Goal: Information Seeking & Learning: Find specific fact

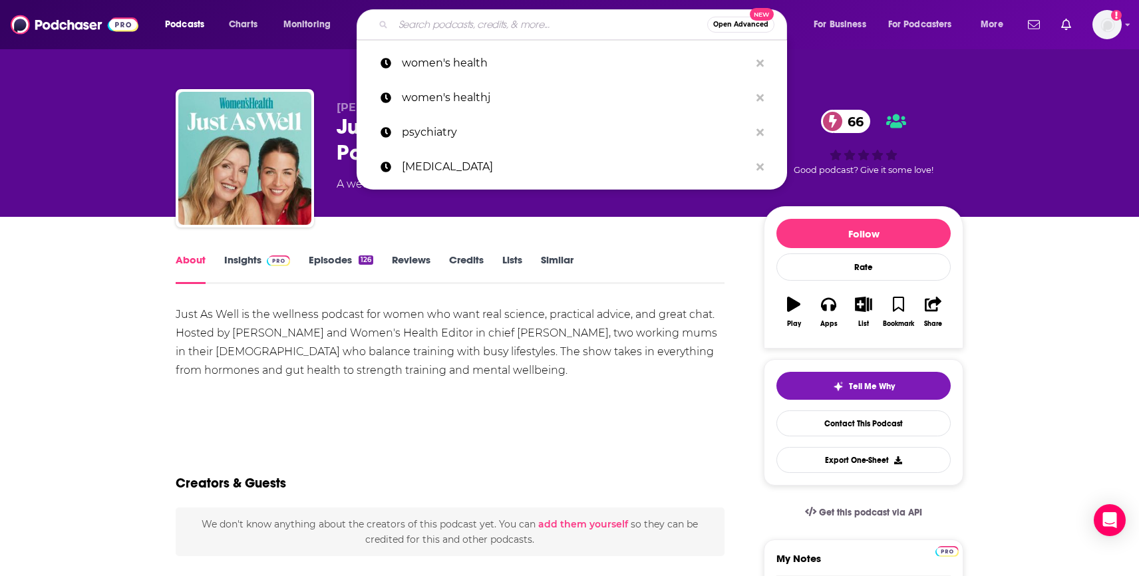
click at [425, 33] on input "Search podcasts, credits, & more..." at bounding box center [550, 24] width 314 height 21
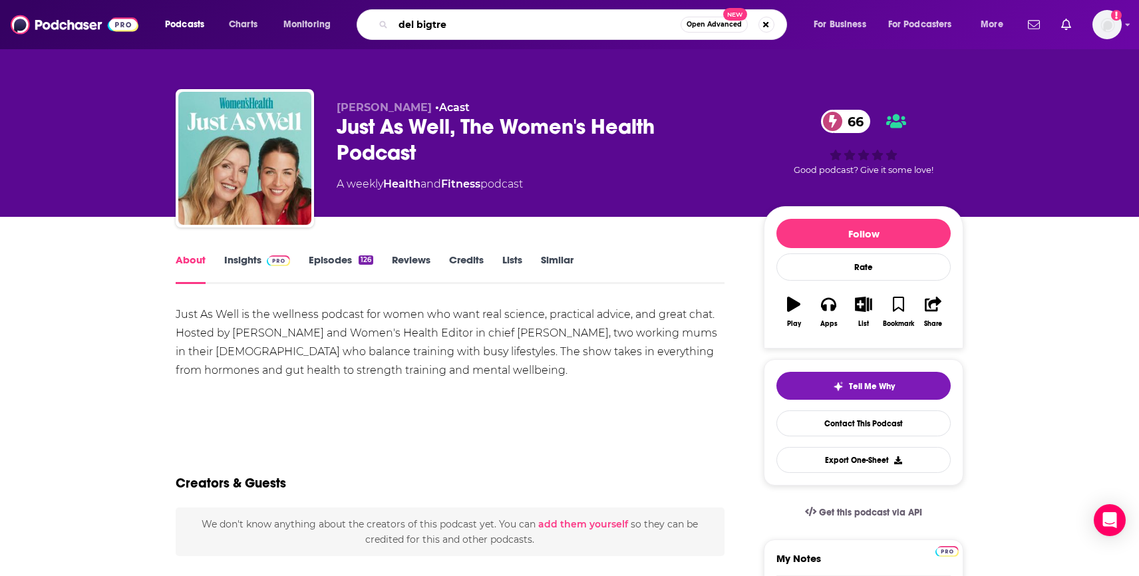
type input "del bigtree"
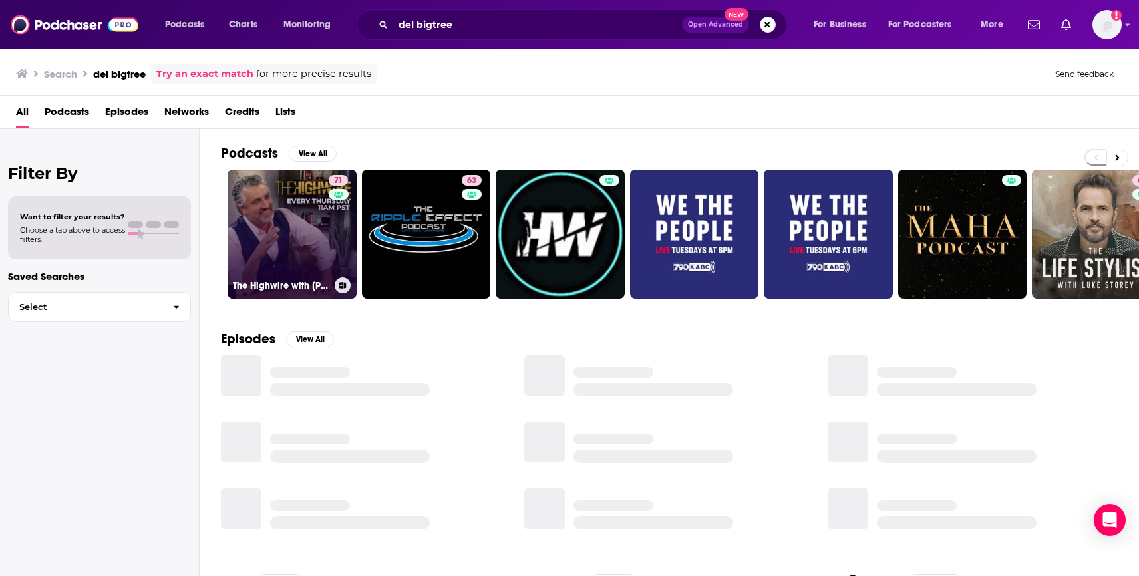
click at [330, 229] on div "71" at bounding box center [340, 226] width 23 height 102
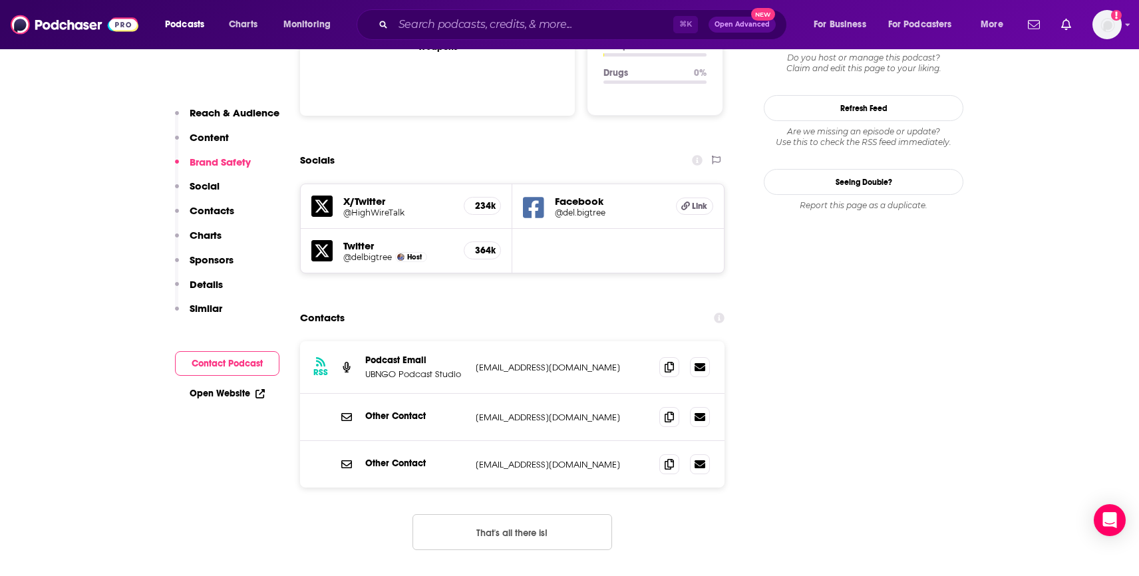
scroll to position [1421, 0]
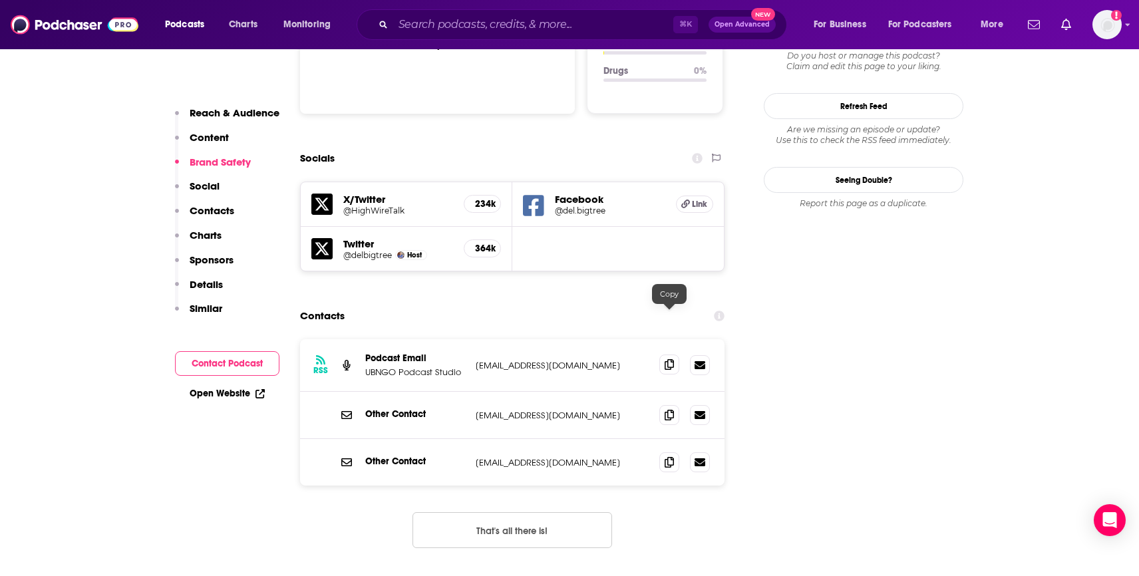
click at [667, 359] on icon at bounding box center [669, 364] width 9 height 11
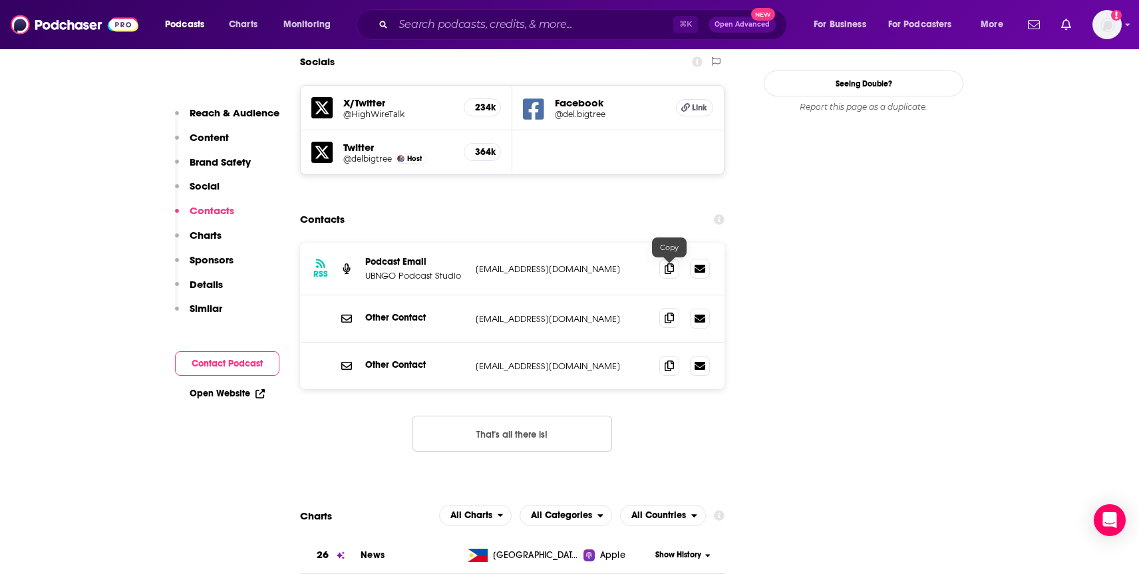
click at [667, 313] on icon at bounding box center [669, 318] width 9 height 11
click at [668, 313] on icon at bounding box center [669, 318] width 9 height 11
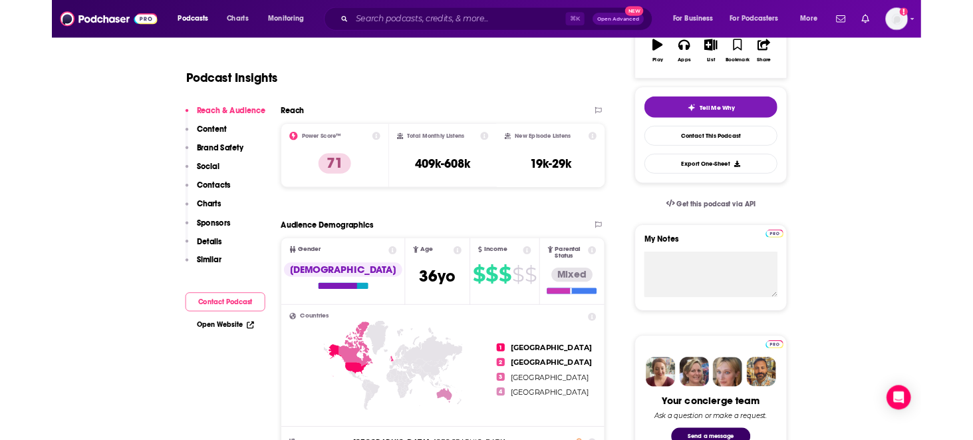
scroll to position [0, 0]
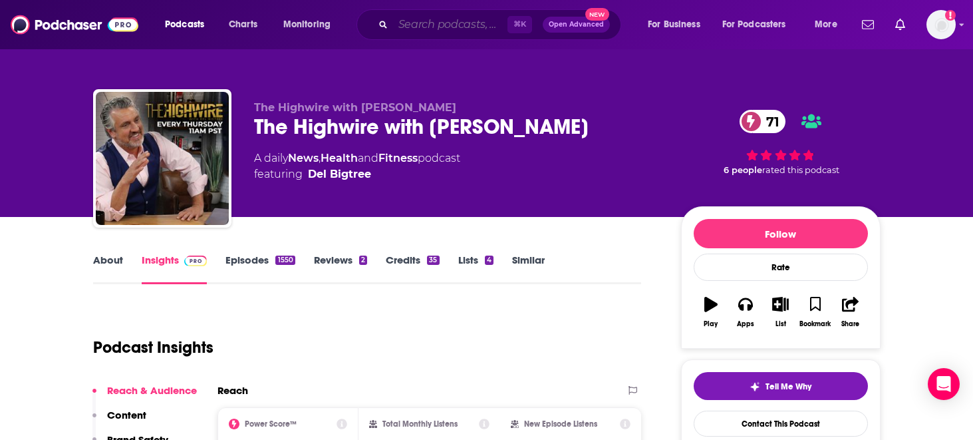
click at [455, 28] on input "Search podcasts, credits, & more..." at bounding box center [450, 24] width 114 height 21
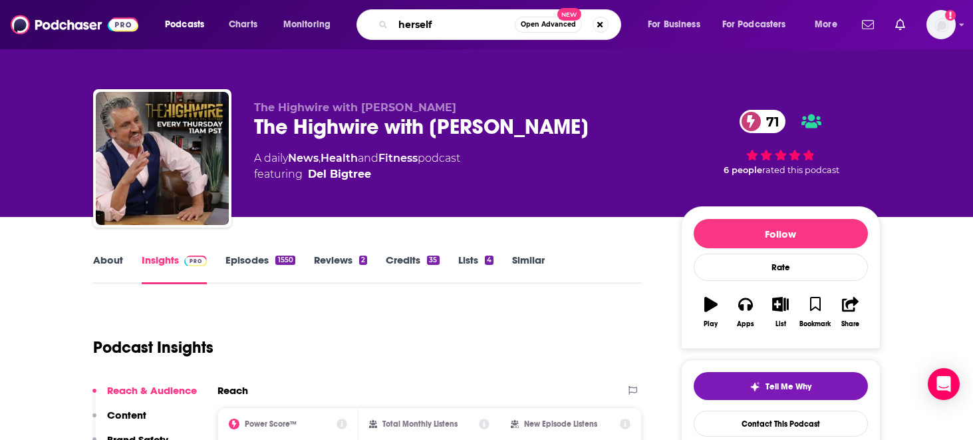
type input "herself"
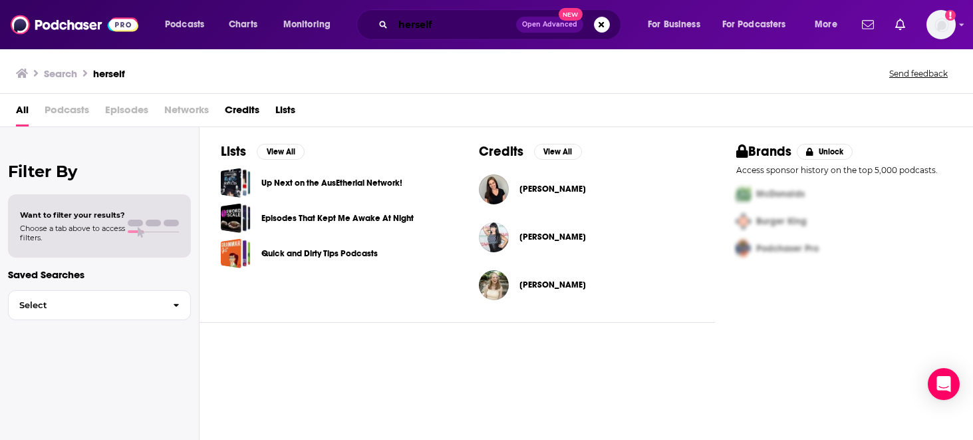
click at [447, 31] on input "herself" at bounding box center [454, 24] width 123 height 21
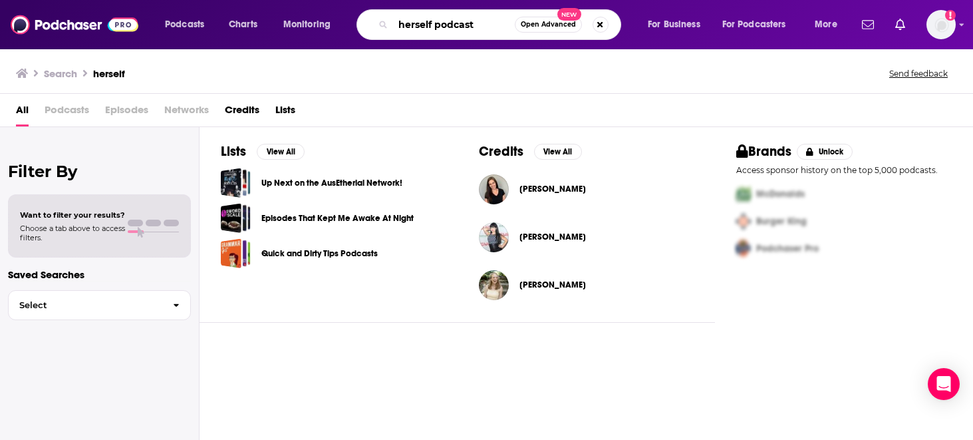
type input "herself podcast"
